Goal: Find specific page/section: Find specific page/section

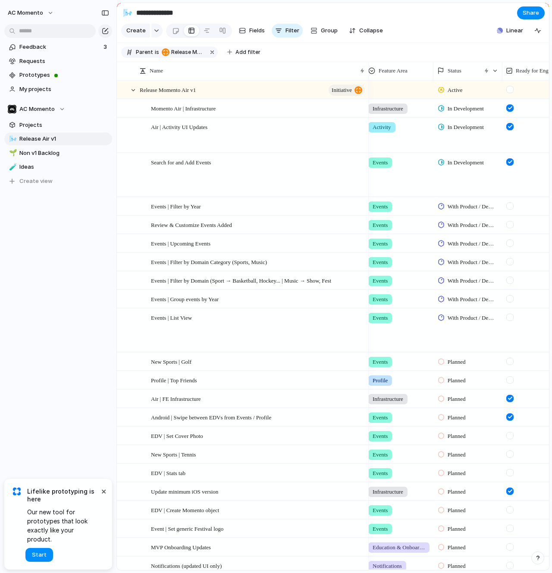
scroll to position [0, 8]
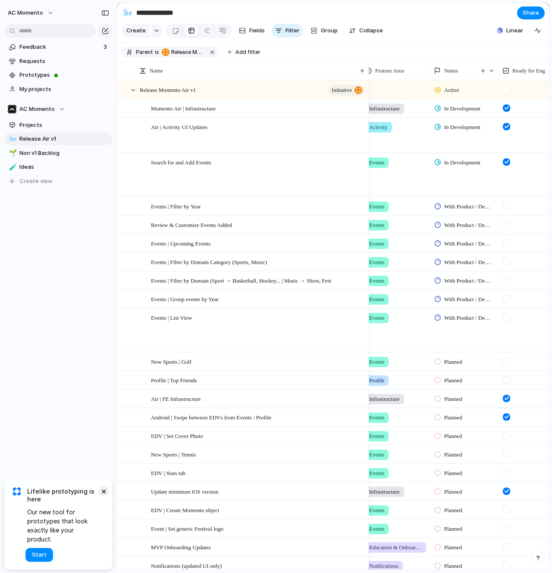
click at [102, 496] on button "×" at bounding box center [103, 491] width 10 height 10
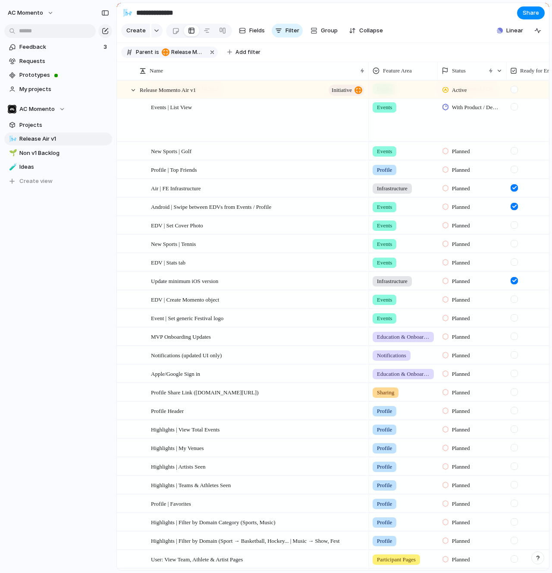
scroll to position [211, 0]
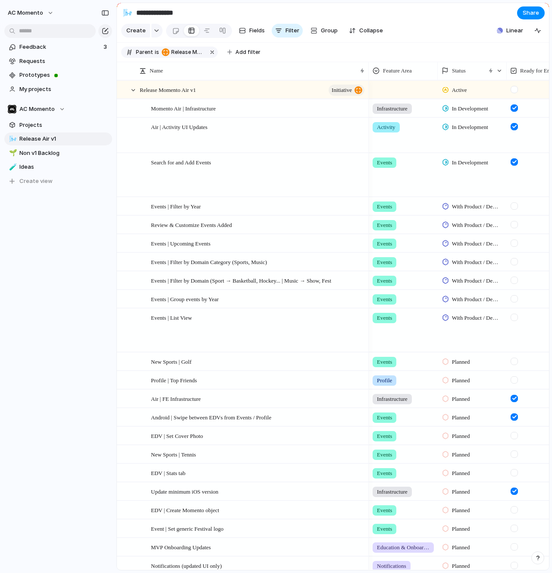
click at [85, 240] on div "Feedback 3 Requests Prototypes My projects AC Momento Projects 🌬️ Release Air v…" at bounding box center [58, 129] width 117 height 258
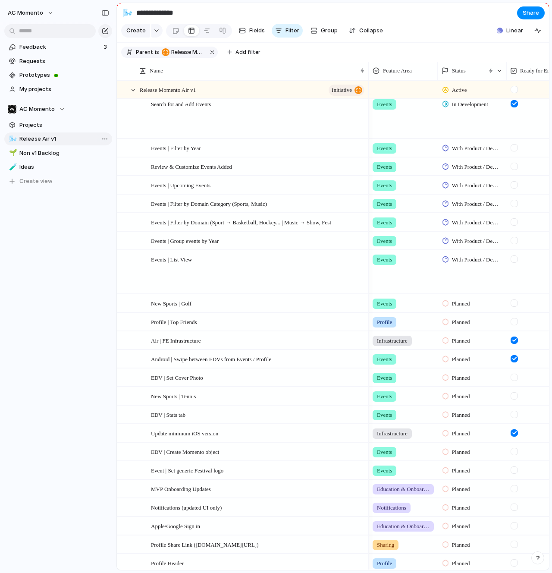
scroll to position [0, 0]
